Goal: Task Accomplishment & Management: Use online tool/utility

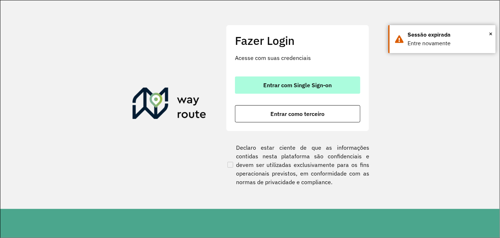
click at [290, 80] on button "Entrar com Single Sign-on" at bounding box center [297, 84] width 125 height 17
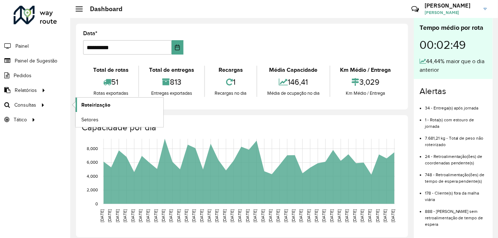
click at [86, 101] on span "Roteirização" at bounding box center [95, 105] width 29 height 8
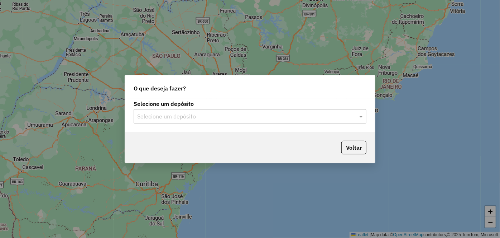
click at [329, 119] on input "text" at bounding box center [242, 116] width 211 height 9
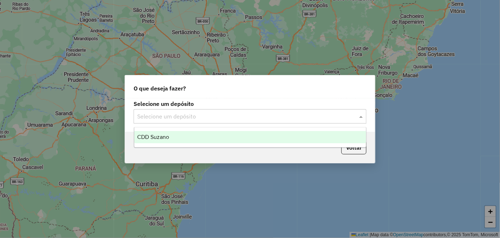
click at [263, 138] on div "CDD Suzano" at bounding box center [250, 137] width 232 height 12
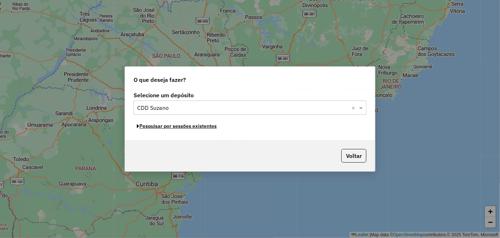
click at [181, 126] on button "Pesquisar por sessões existentes" at bounding box center [177, 125] width 86 height 11
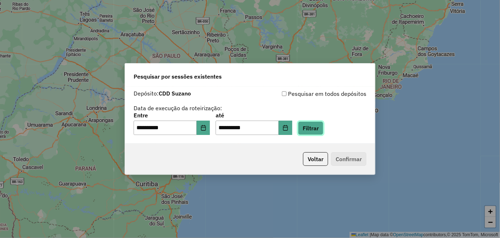
click at [324, 127] on button "Filtrar" at bounding box center [310, 128] width 25 height 14
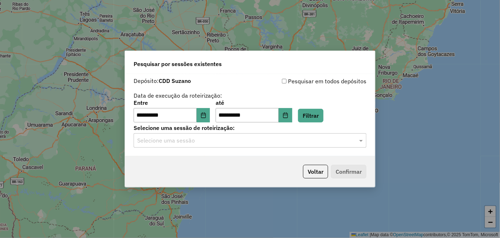
click at [245, 136] on input "text" at bounding box center [242, 140] width 211 height 9
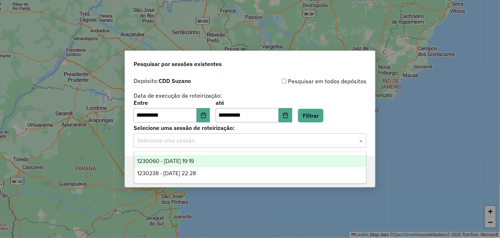
click at [217, 163] on div "1230060 - 15/08/2025 19:19" at bounding box center [250, 161] width 232 height 12
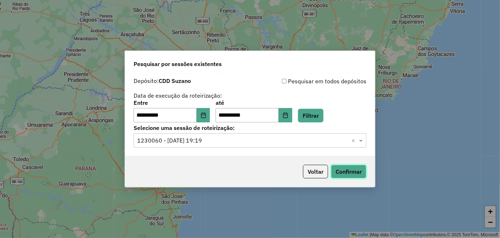
click at [343, 167] on button "Confirmar" at bounding box center [348, 171] width 35 height 14
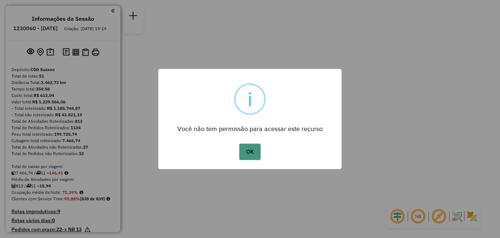
click at [247, 158] on button "OK" at bounding box center [249, 151] width 21 height 16
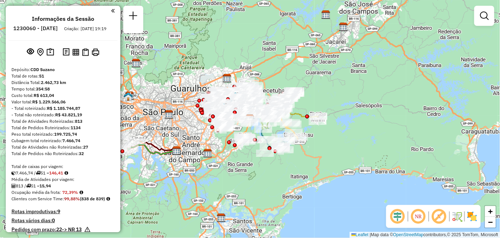
scroll to position [194, 0]
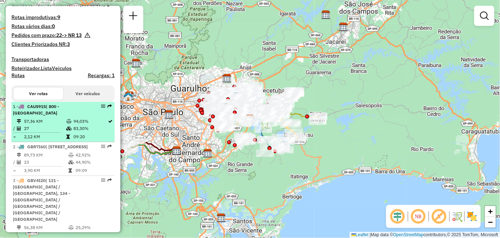
click at [101, 108] on em at bounding box center [103, 106] width 4 height 4
select select "**********"
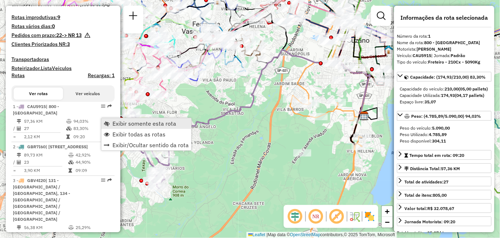
click at [110, 126] on link "Exibir somente esta rota" at bounding box center [146, 123] width 90 height 11
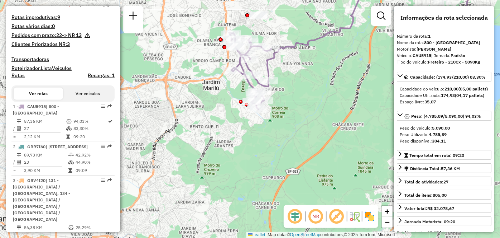
drag, startPoint x: 206, startPoint y: 99, endPoint x: 306, endPoint y: 19, distance: 127.5
click at [306, 19] on div "Janela de atendimento Grade de atendimento Capacidade Transportadoras Veículos …" at bounding box center [250, 119] width 500 height 238
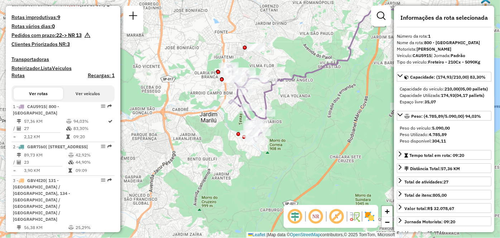
drag, startPoint x: 213, startPoint y: 151, endPoint x: 210, endPoint y: 181, distance: 29.5
click at [210, 181] on div "Janela de atendimento Grade de atendimento Capacidade Transportadoras Veículos …" at bounding box center [250, 119] width 500 height 238
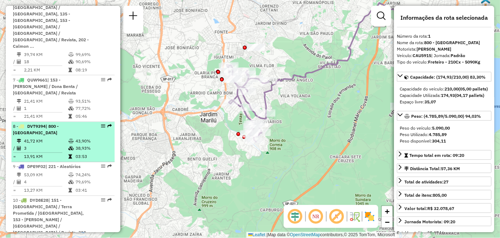
click at [80, 123] on div "8 - DVT9394 | 800 - Cidade Tiradentes" at bounding box center [51, 129] width 76 height 13
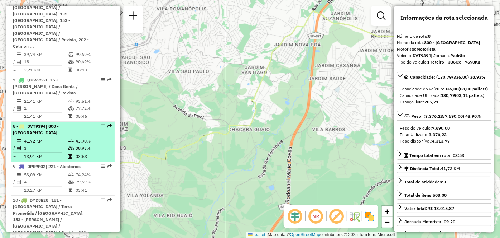
click at [101, 124] on em at bounding box center [103, 126] width 4 height 4
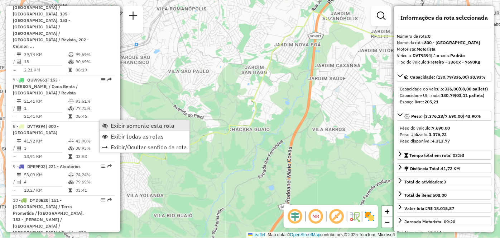
click at [106, 125] on span "Exibir somente esta rota" at bounding box center [105, 126] width 6 height 6
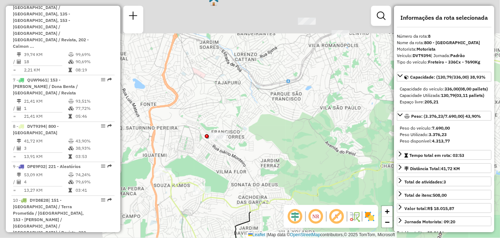
drag, startPoint x: 229, startPoint y: 115, endPoint x: 377, endPoint y: 152, distance: 153.0
click at [381, 151] on div "Janela de atendimento Grade de atendimento Capacidade Transportadoras Veículos …" at bounding box center [250, 119] width 500 height 238
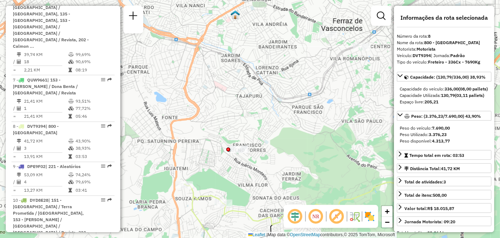
drag, startPoint x: 306, startPoint y: 120, endPoint x: 331, endPoint y: 133, distance: 28.7
click at [331, 133] on div "Janela de atendimento Grade de atendimento Capacidade Transportadoras Veículos …" at bounding box center [250, 119] width 500 height 238
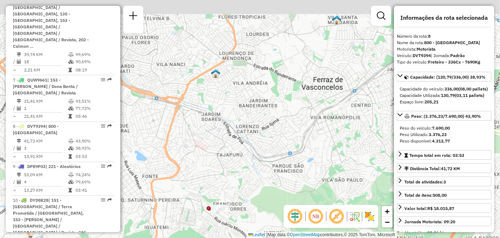
drag, startPoint x: 347, startPoint y: 128, endPoint x: 315, endPoint y: 175, distance: 56.3
click at [316, 175] on div "Janela de atendimento Grade de atendimento Capacidade Transportadoras Veículos …" at bounding box center [250, 119] width 500 height 238
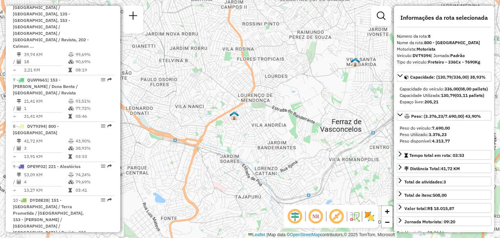
drag, startPoint x: 265, startPoint y: 132, endPoint x: 310, endPoint y: 199, distance: 80.1
click at [309, 200] on div "Janela de atendimento Grade de atendimento Capacidade Transportadoras Veículos …" at bounding box center [250, 119] width 500 height 238
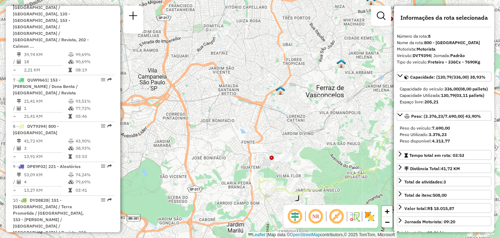
drag, startPoint x: 281, startPoint y: 122, endPoint x: 283, endPoint y: 107, distance: 15.3
click at [283, 107] on div "Janela de atendimento Grade de atendimento Capacidade Transportadoras Veículos …" at bounding box center [250, 119] width 500 height 238
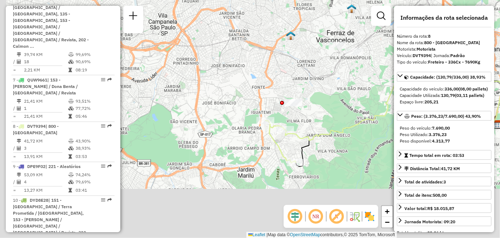
drag, startPoint x: 310, startPoint y: 161, endPoint x: 319, endPoint y: 109, distance: 52.7
click at [319, 109] on div "Janela de atendimento Grade de atendimento Capacidade Transportadoras Veículos …" at bounding box center [250, 119] width 500 height 238
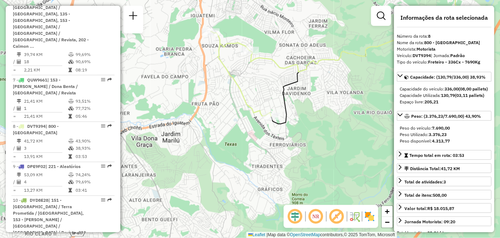
drag, startPoint x: 321, startPoint y: 139, endPoint x: 320, endPoint y: 128, distance: 11.2
click at [321, 127] on div "Janela de atendimento Grade de atendimento Capacidade Transportadoras Veículos …" at bounding box center [250, 119] width 500 height 238
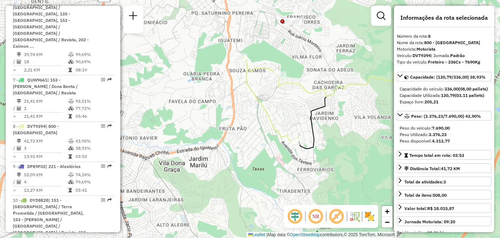
drag, startPoint x: 281, startPoint y: 152, endPoint x: 310, endPoint y: 178, distance: 38.6
click at [310, 178] on div "Janela de atendimento Grade de atendimento Capacidade Transportadoras Veículos …" at bounding box center [250, 119] width 500 height 238
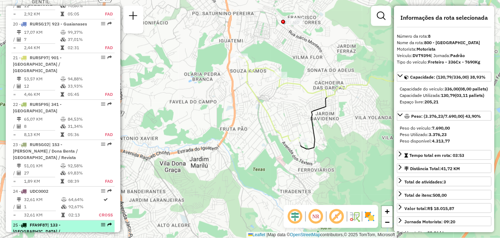
click at [91, 221] on div "25 - FFA9F87 | 133 - [GEOGRAPHIC_DATA] / [GEOGRAPHIC_DATA] / [GEOGRAPHIC_DATA][…" at bounding box center [63, 234] width 100 height 26
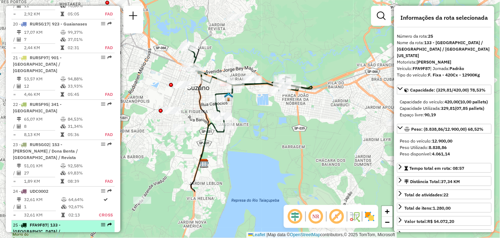
click at [98, 222] on div at bounding box center [100, 224] width 21 height 4
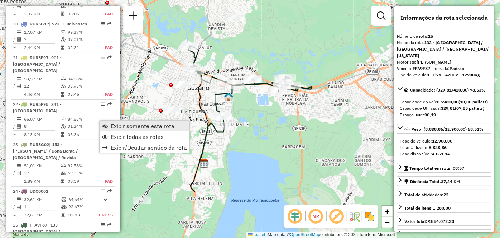
click at [113, 123] on span "Exibir somente esta rota" at bounding box center [143, 126] width 64 height 6
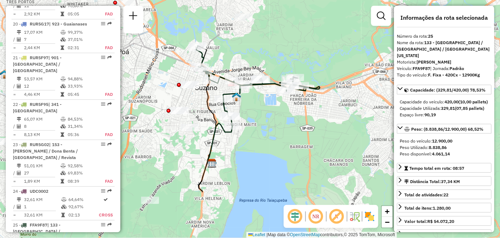
drag, startPoint x: 256, startPoint y: 163, endPoint x: 273, endPoint y: 161, distance: 17.3
click at [273, 161] on div "Janela de atendimento Grade de atendimento Capacidade Transportadoras Veículos …" at bounding box center [250, 119] width 500 height 238
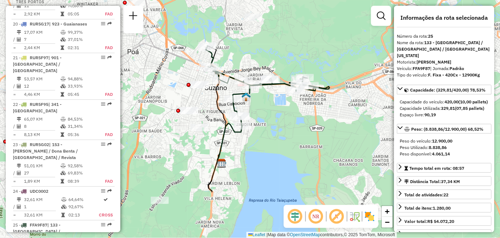
drag, startPoint x: 286, startPoint y: 120, endPoint x: 305, endPoint y: 150, distance: 35.6
click at [305, 150] on div "Janela de atendimento Grade de atendimento Capacidade Transportadoras Veículos …" at bounding box center [250, 119] width 500 height 238
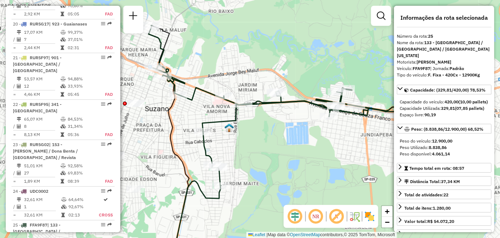
drag, startPoint x: 299, startPoint y: 131, endPoint x: 299, endPoint y: 154, distance: 22.9
click at [299, 154] on div "Janela de atendimento Grade de atendimento Capacidade Transportadoras Veículos …" at bounding box center [250, 119] width 500 height 238
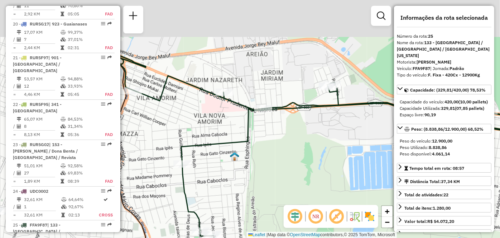
drag, startPoint x: 272, startPoint y: 140, endPoint x: 288, endPoint y: 160, distance: 25.7
click at [288, 160] on div "Janela de atendimento Grade de atendimento Capacidade Transportadoras Veículos …" at bounding box center [250, 119] width 500 height 238
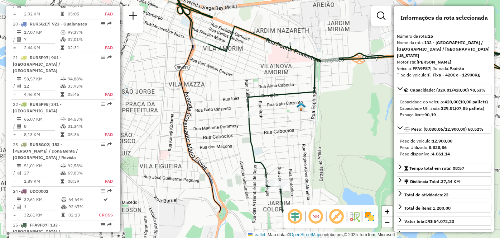
drag, startPoint x: 271, startPoint y: 161, endPoint x: 317, endPoint y: 117, distance: 63.1
click at [317, 117] on div "Janela de atendimento Grade de atendimento Capacidade Transportadoras Veículos …" at bounding box center [250, 119] width 500 height 238
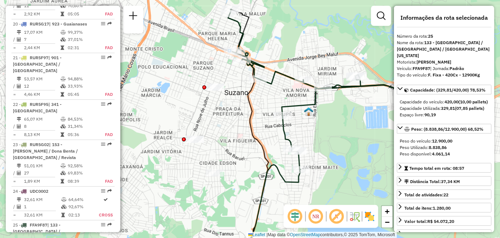
drag, startPoint x: 262, startPoint y: 103, endPoint x: 278, endPoint y: 113, distance: 18.5
click at [278, 113] on div "Janela de atendimento Grade de atendimento Capacidade Transportadoras Veículos …" at bounding box center [250, 119] width 500 height 238
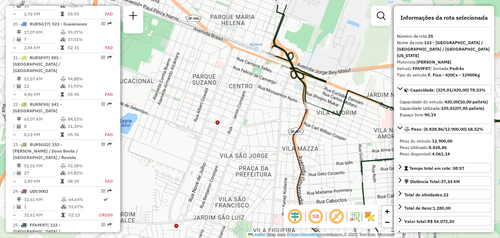
drag, startPoint x: 263, startPoint y: 96, endPoint x: 267, endPoint y: 107, distance: 11.6
click at [267, 107] on div "Janela de atendimento Grade de atendimento Capacidade Transportadoras Veículos …" at bounding box center [250, 119] width 500 height 238
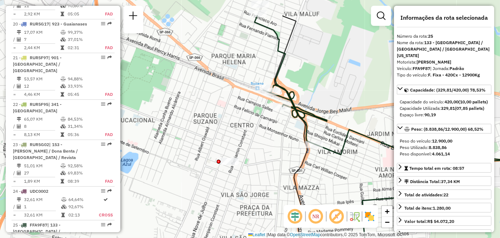
drag, startPoint x: 225, startPoint y: 101, endPoint x: 225, endPoint y: 158, distance: 57.0
click at [224, 158] on div "Janela de atendimento Grade de atendimento Capacidade Transportadoras Veículos …" at bounding box center [250, 119] width 500 height 238
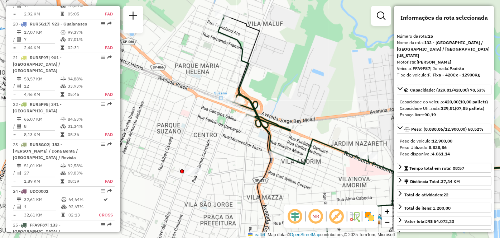
drag, startPoint x: 348, startPoint y: 166, endPoint x: 303, endPoint y: 148, distance: 48.9
click at [305, 151] on div "Janela de atendimento Grade de atendimento Capacidade Transportadoras Veículos …" at bounding box center [250, 119] width 500 height 238
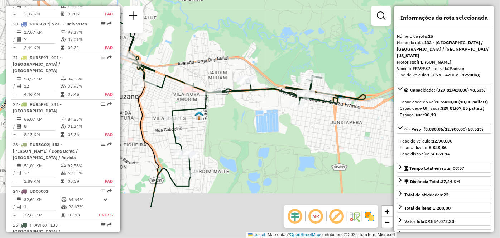
drag, startPoint x: 322, startPoint y: 91, endPoint x: 189, endPoint y: 39, distance: 142.9
click at [189, 39] on div "Janela de atendimento Grade de atendimento Capacidade Transportadoras Veículos …" at bounding box center [250, 119] width 500 height 238
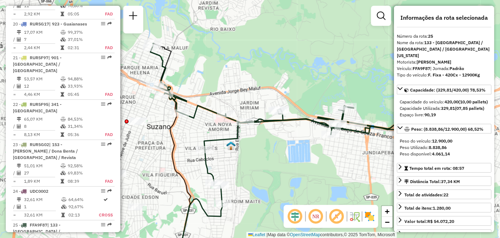
drag, startPoint x: 244, startPoint y: 137, endPoint x: 272, endPoint y: 156, distance: 33.6
click at [272, 156] on div "Janela de atendimento Grade de atendimento Capacidade Transportadoras Veículos …" at bounding box center [250, 119] width 500 height 238
